Goal: Information Seeking & Learning: Understand process/instructions

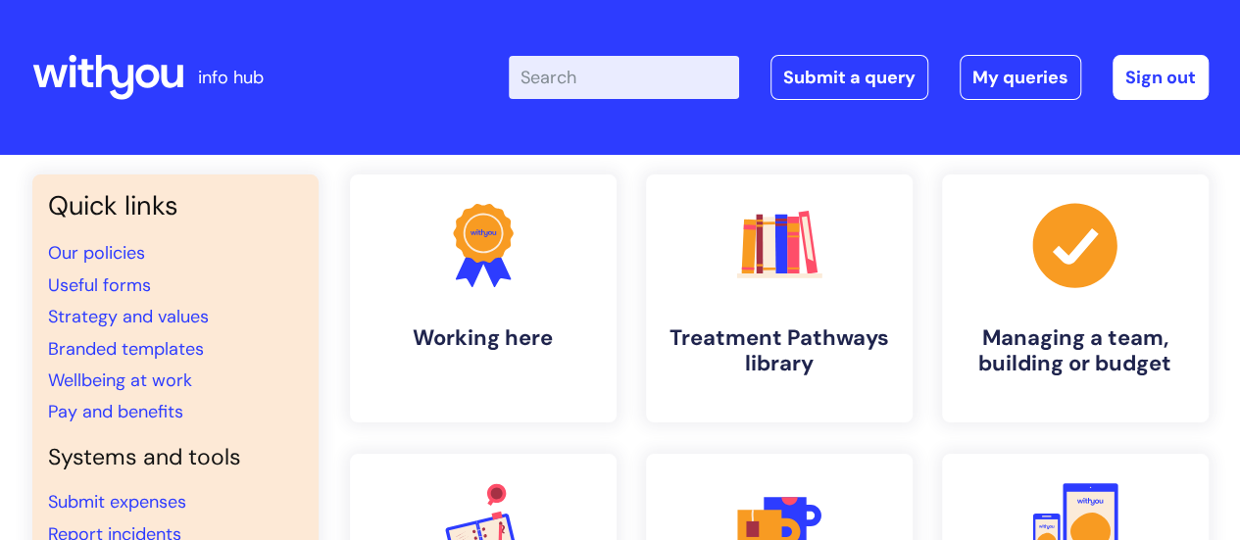
click at [639, 83] on input "Enter your search term here..." at bounding box center [624, 77] width 230 height 43
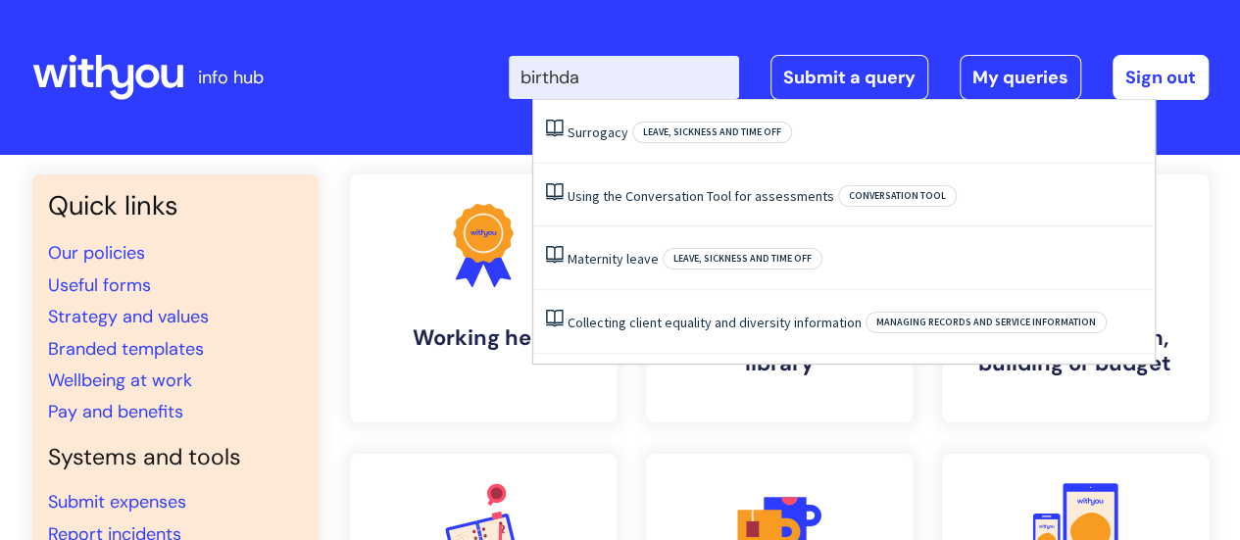
type input "birthday"
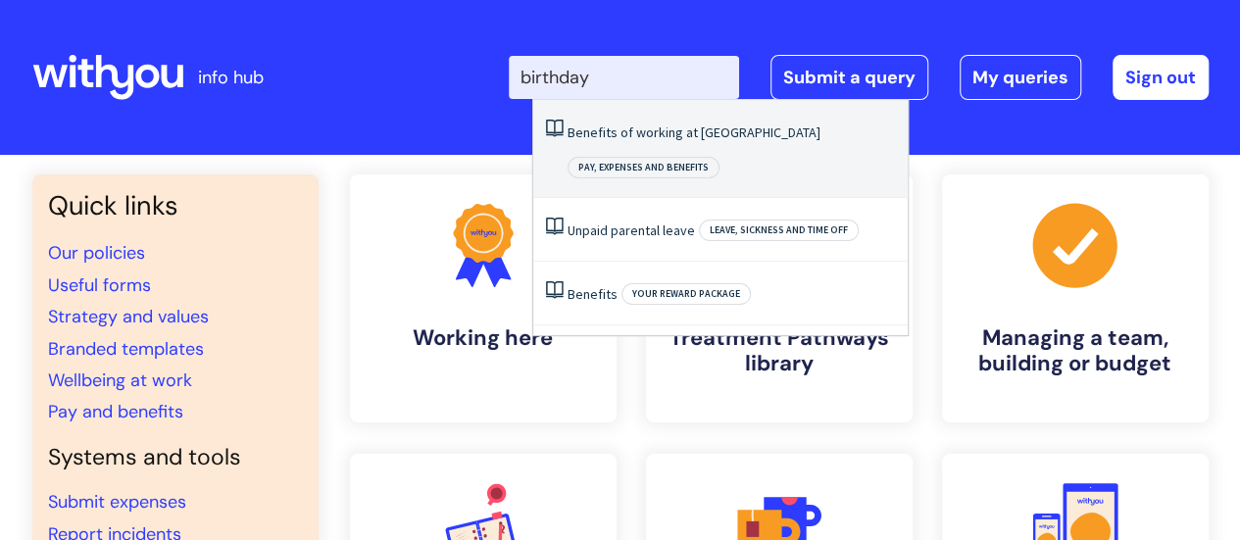
click at [653, 131] on link "Benefits of working at [GEOGRAPHIC_DATA]" at bounding box center [694, 133] width 253 height 18
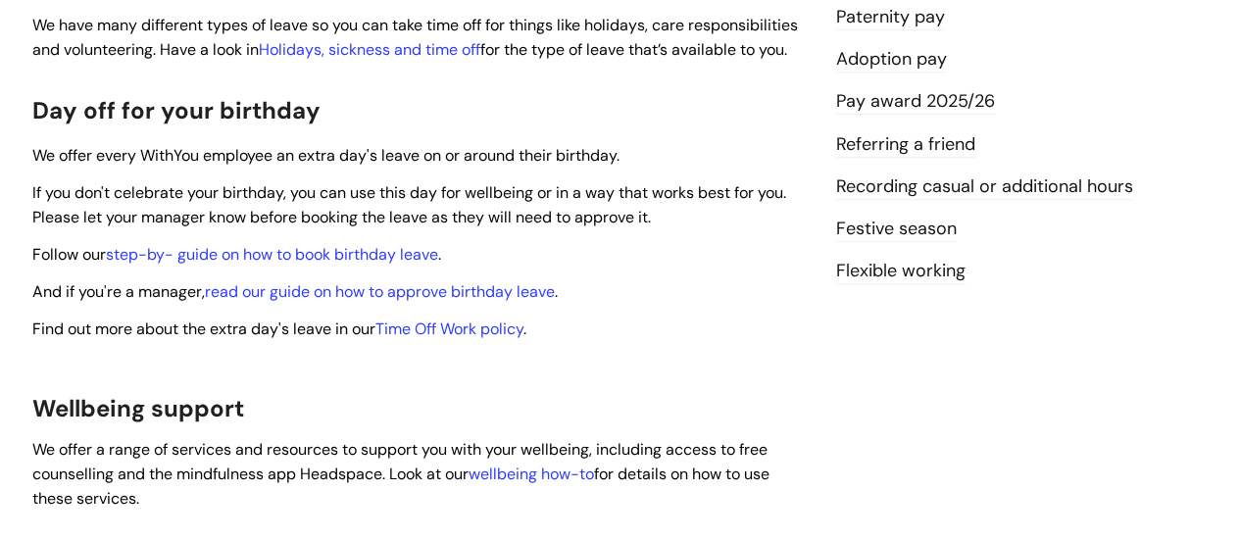
scroll to position [627, 0]
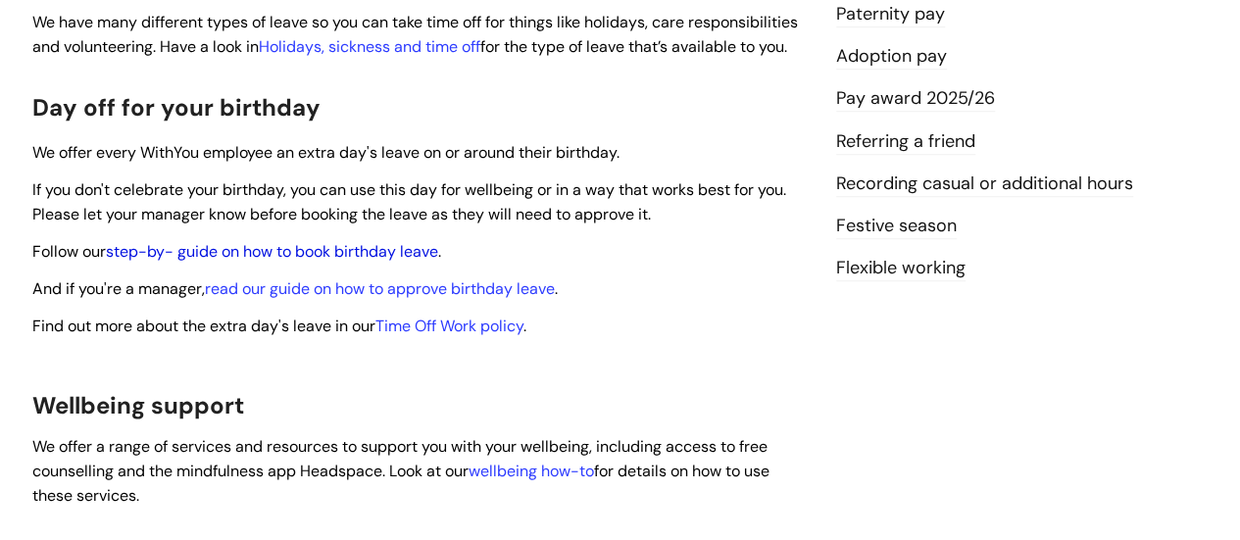
click at [367, 241] on link "step-by- guide on how to book birthday leave" at bounding box center [272, 251] width 332 height 21
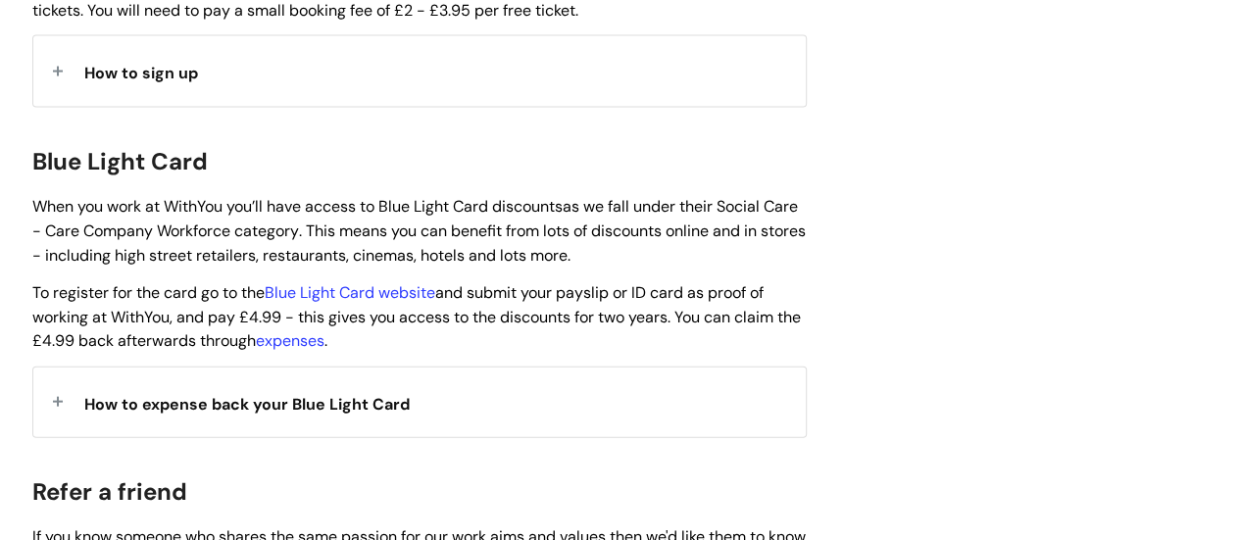
scroll to position [2010, 0]
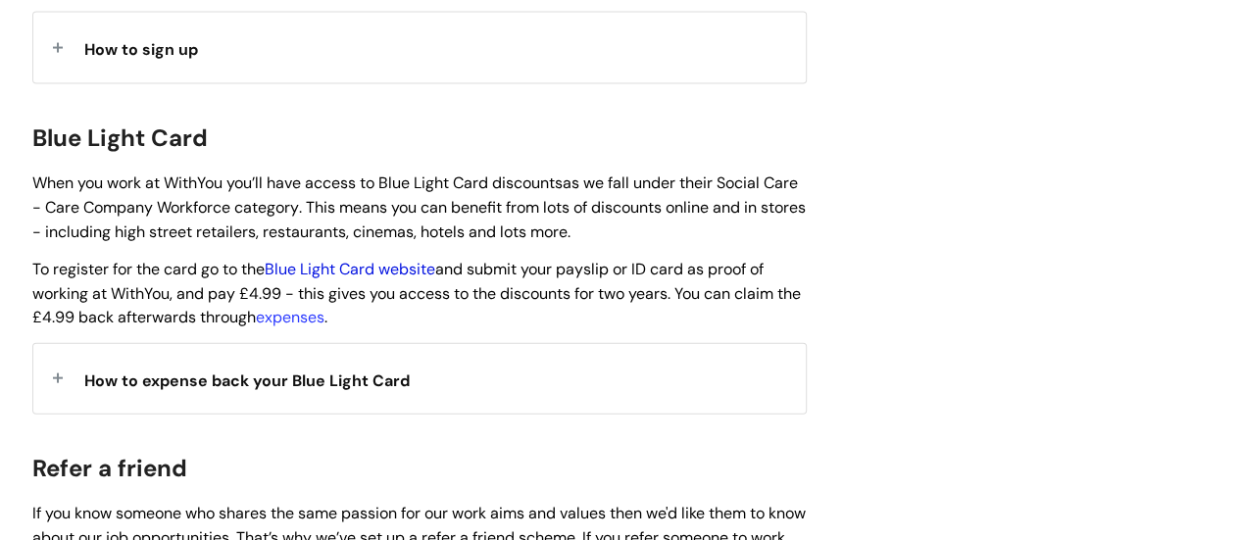
click at [337, 259] on link "Blue Light Card website" at bounding box center [350, 269] width 171 height 21
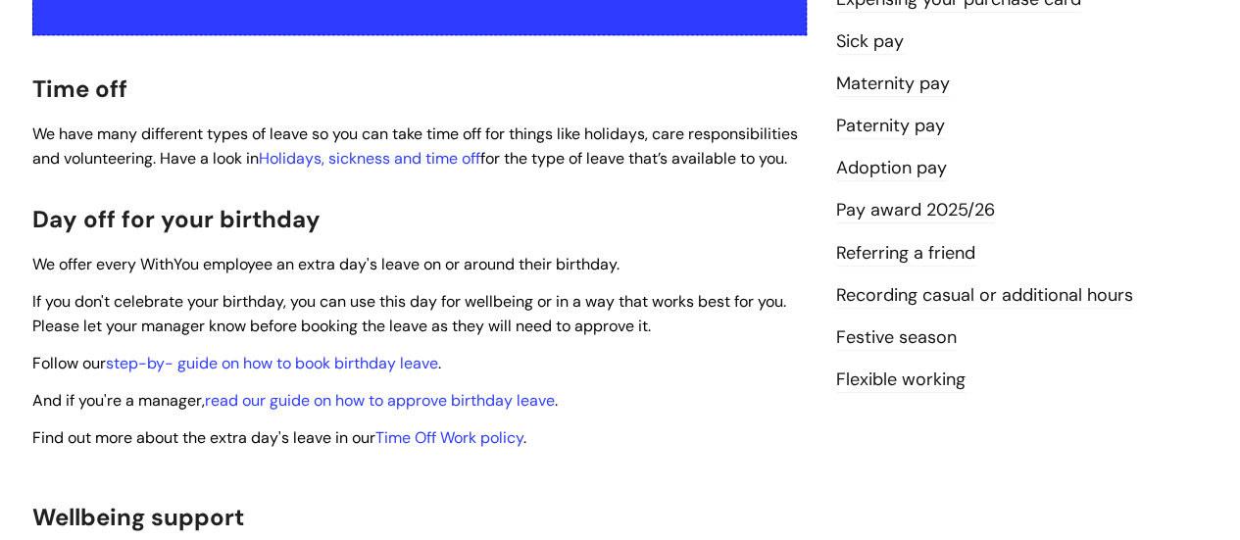
scroll to position [0, 0]
